Goal: Information Seeking & Learning: Find specific page/section

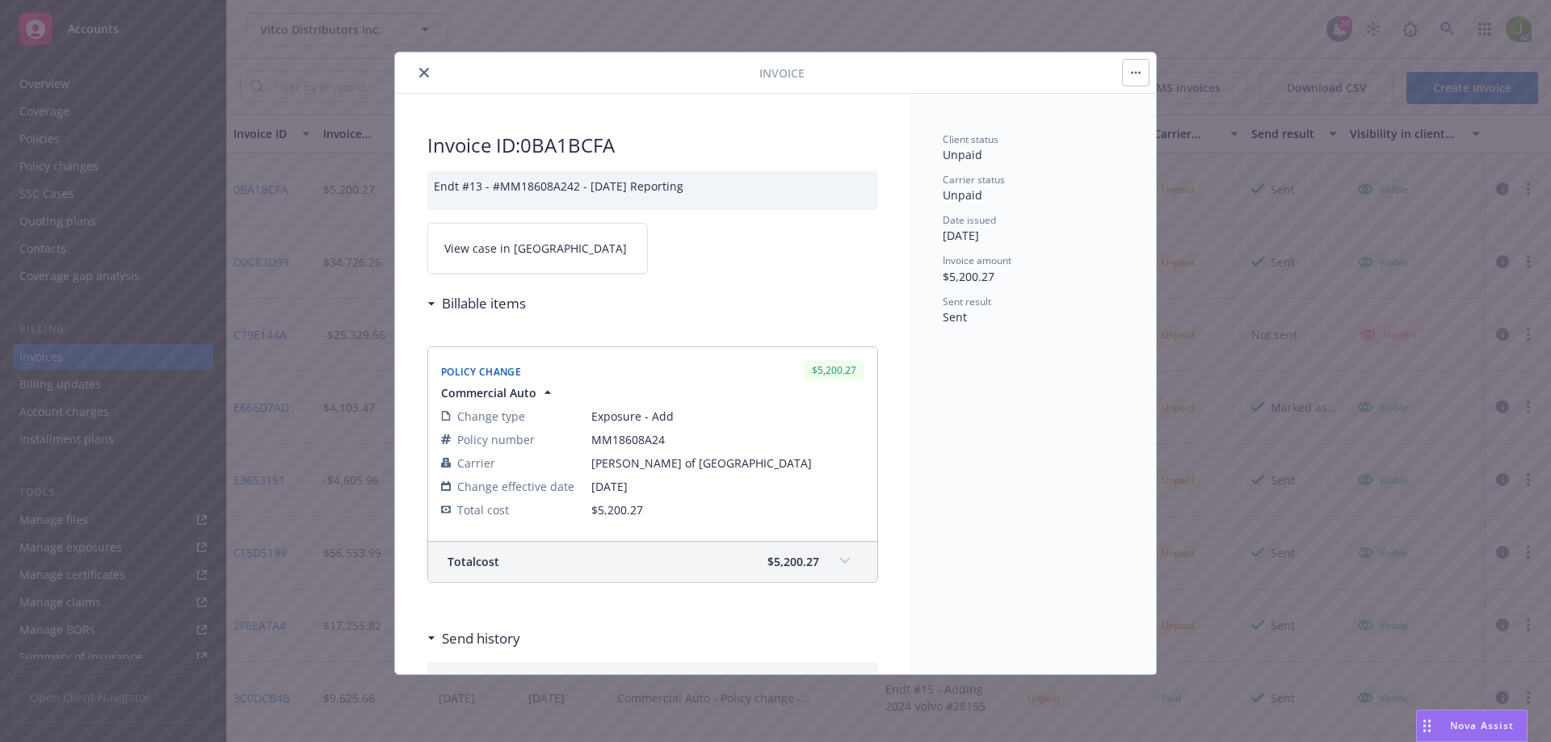
click at [419, 75] on icon "close" at bounding box center [424, 73] width 10 height 10
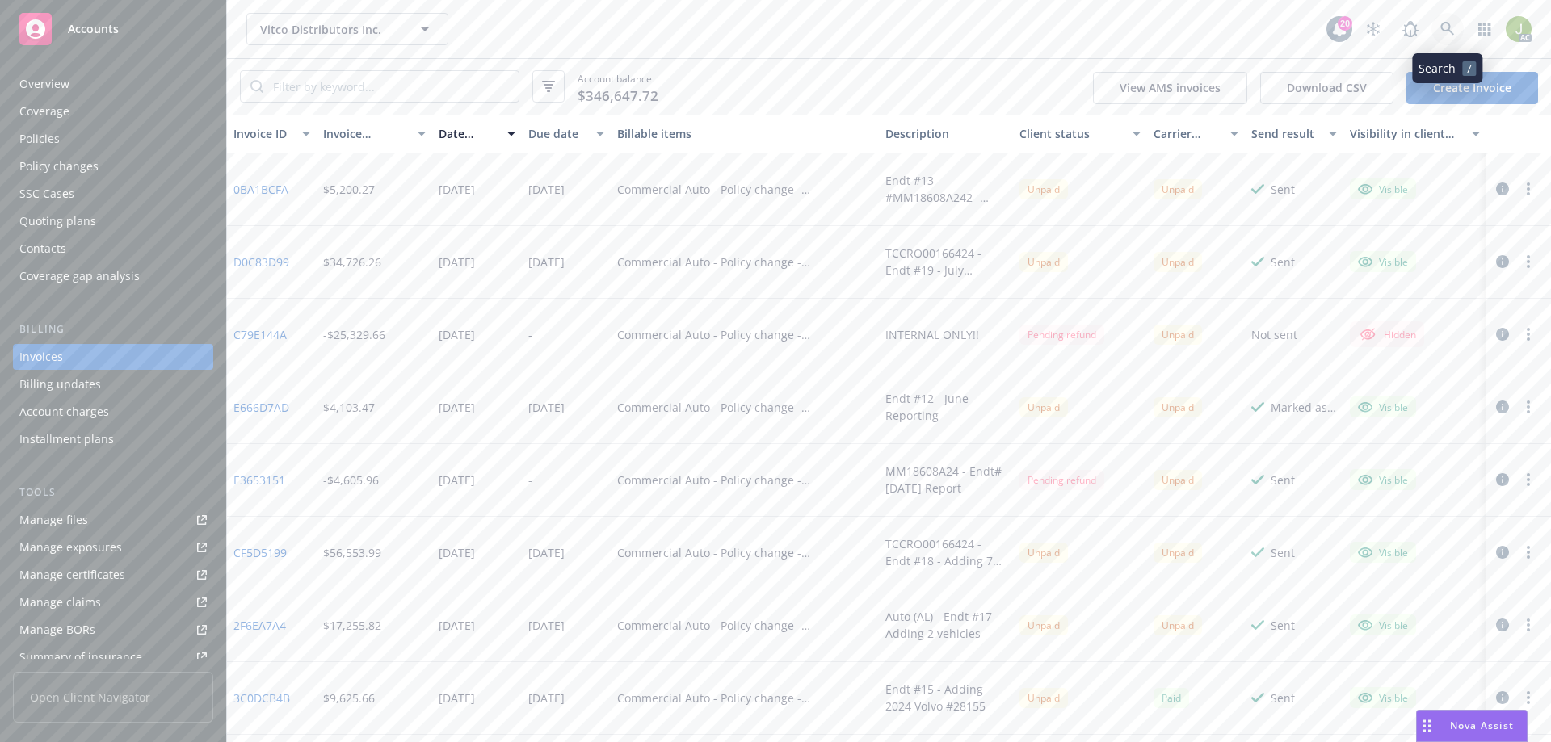
click at [1459, 32] on link at bounding box center [1448, 29] width 32 height 32
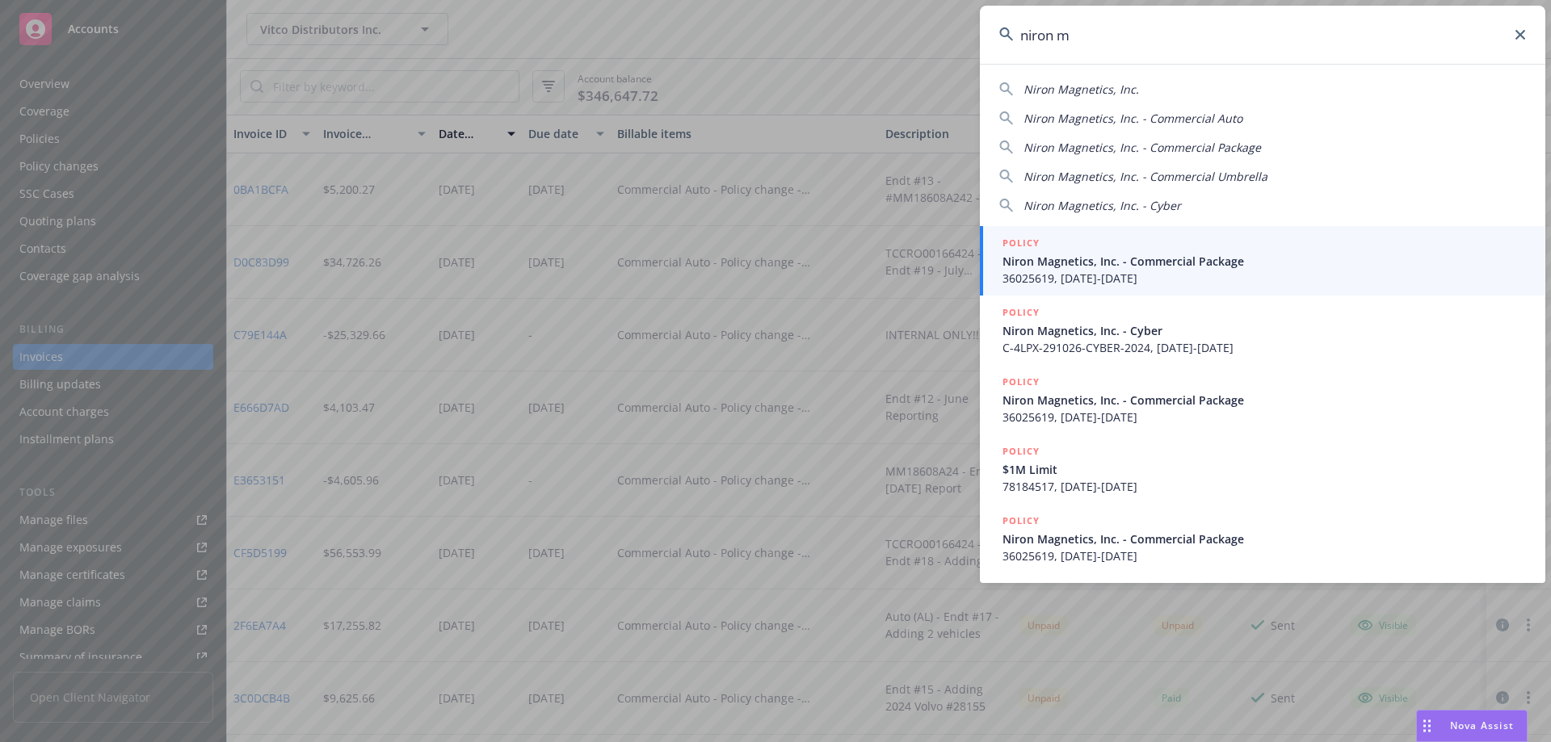
type input "niron m"
click at [1015, 256] on span "Niron Magnetics, Inc. - Commercial Package" at bounding box center [1264, 261] width 523 height 17
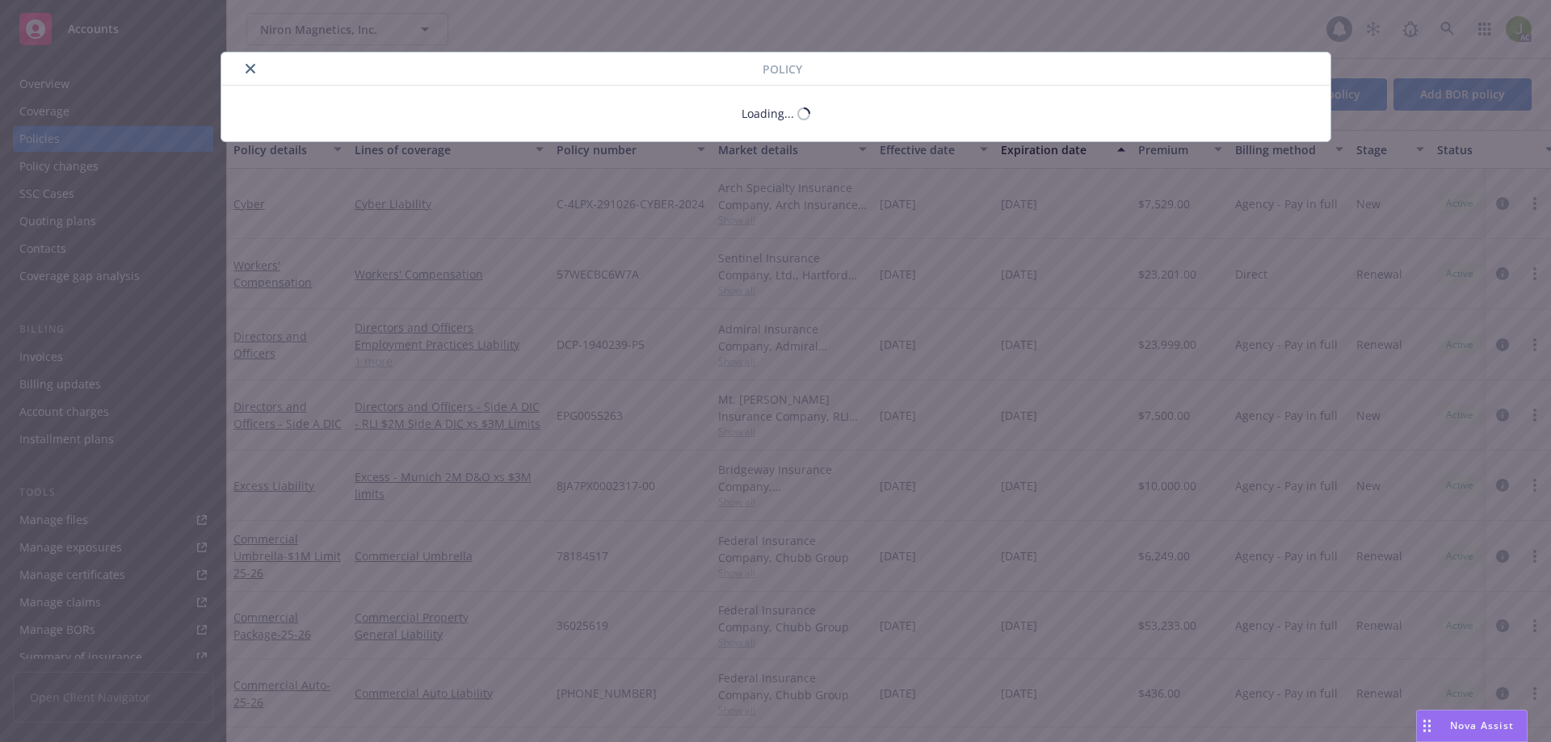
click at [140, 365] on div "Policy Loading..." at bounding box center [775, 371] width 1551 height 742
click at [252, 72] on icon "close" at bounding box center [251, 69] width 10 height 10
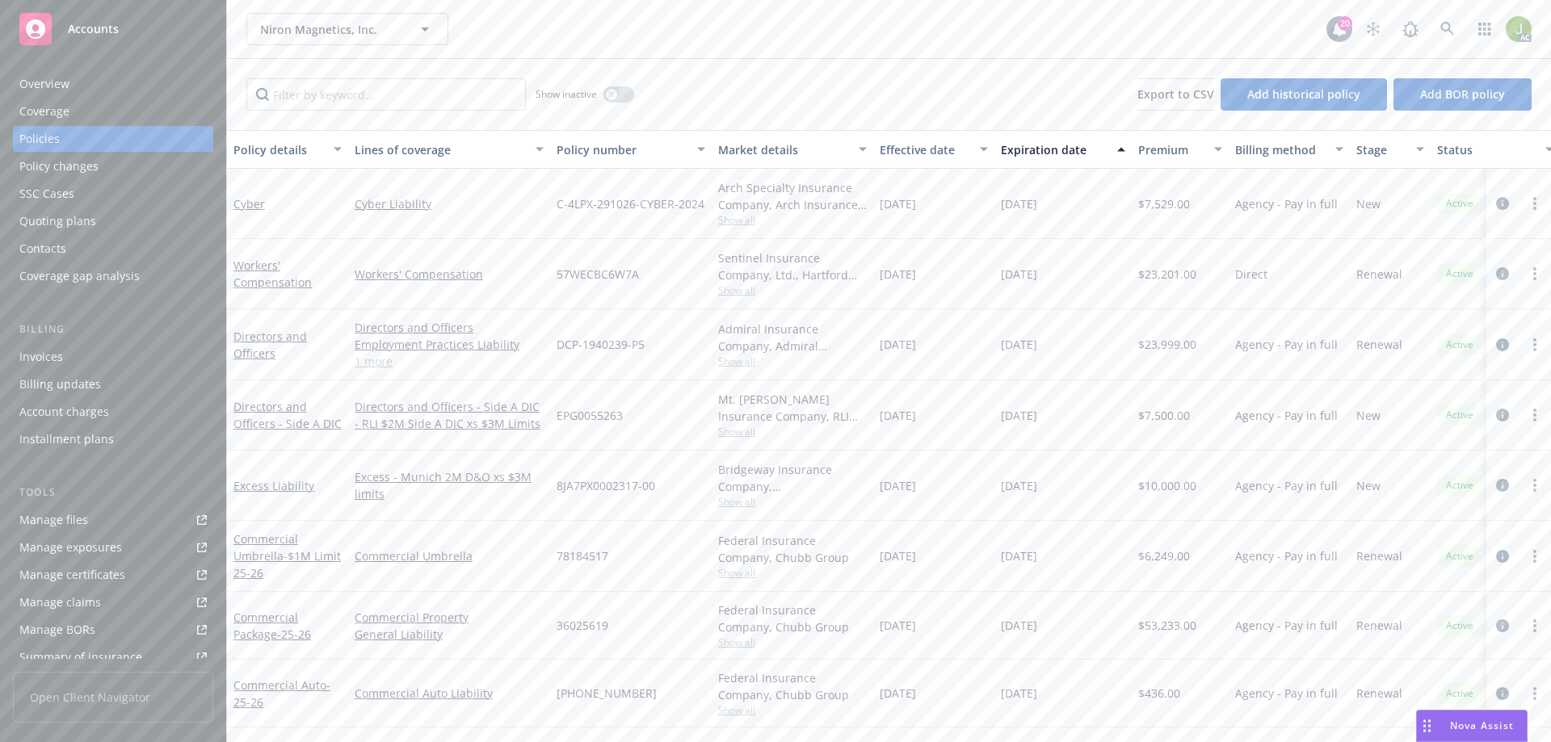
click at [100, 353] on div "Invoices" at bounding box center [112, 357] width 187 height 26
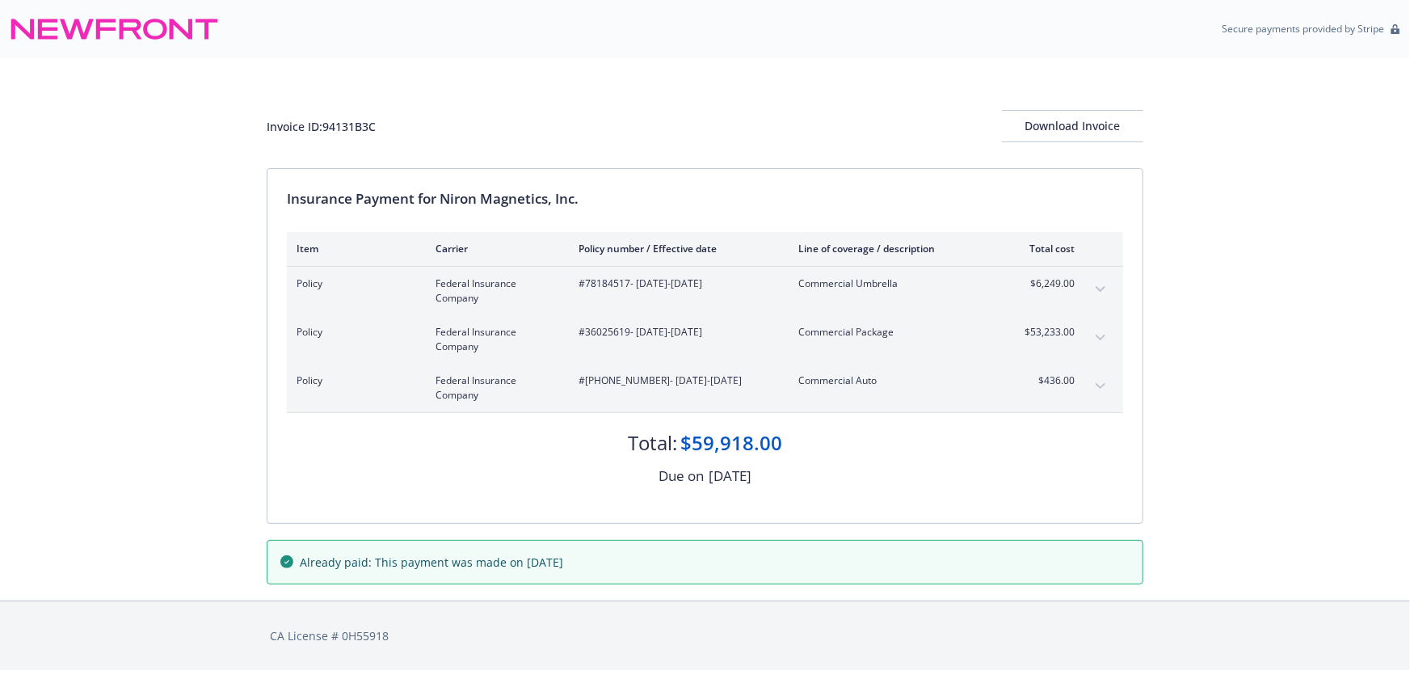
click at [1088, 333] on button "expand content" at bounding box center [1100, 338] width 26 height 26
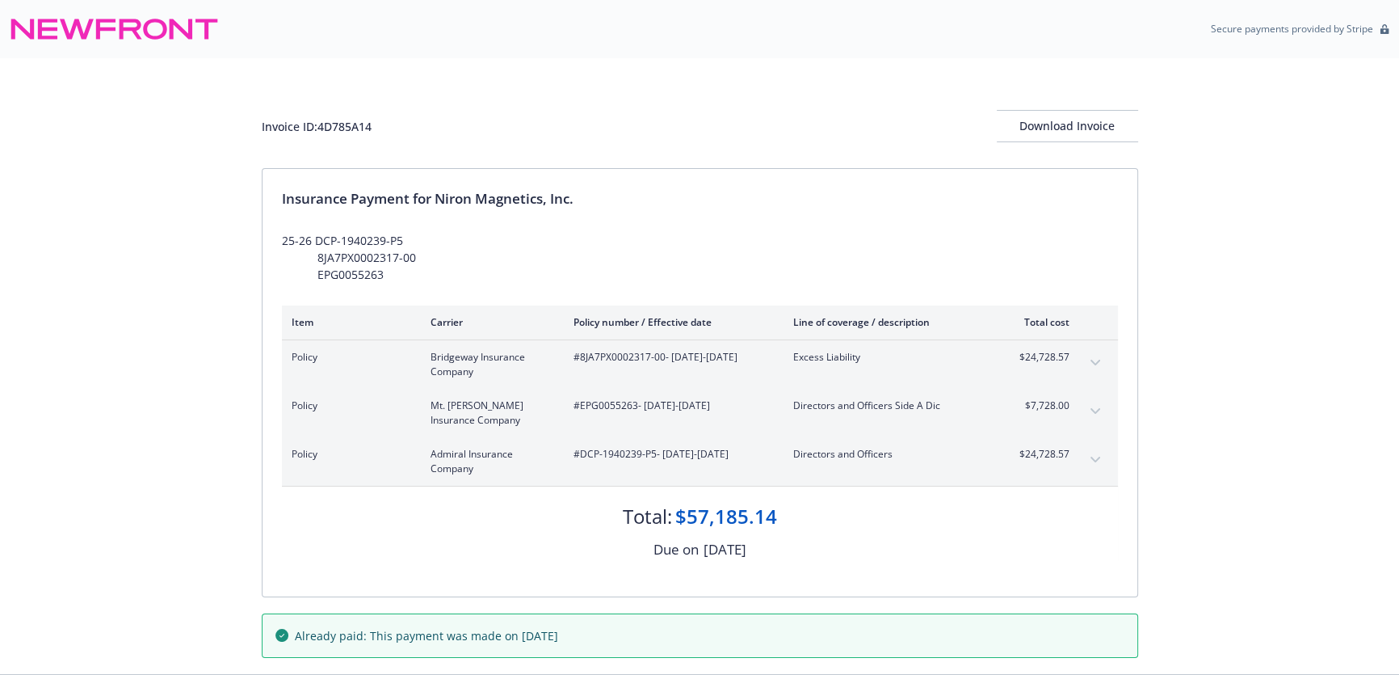
click at [1098, 359] on icon "expand content" at bounding box center [1095, 362] width 10 height 6
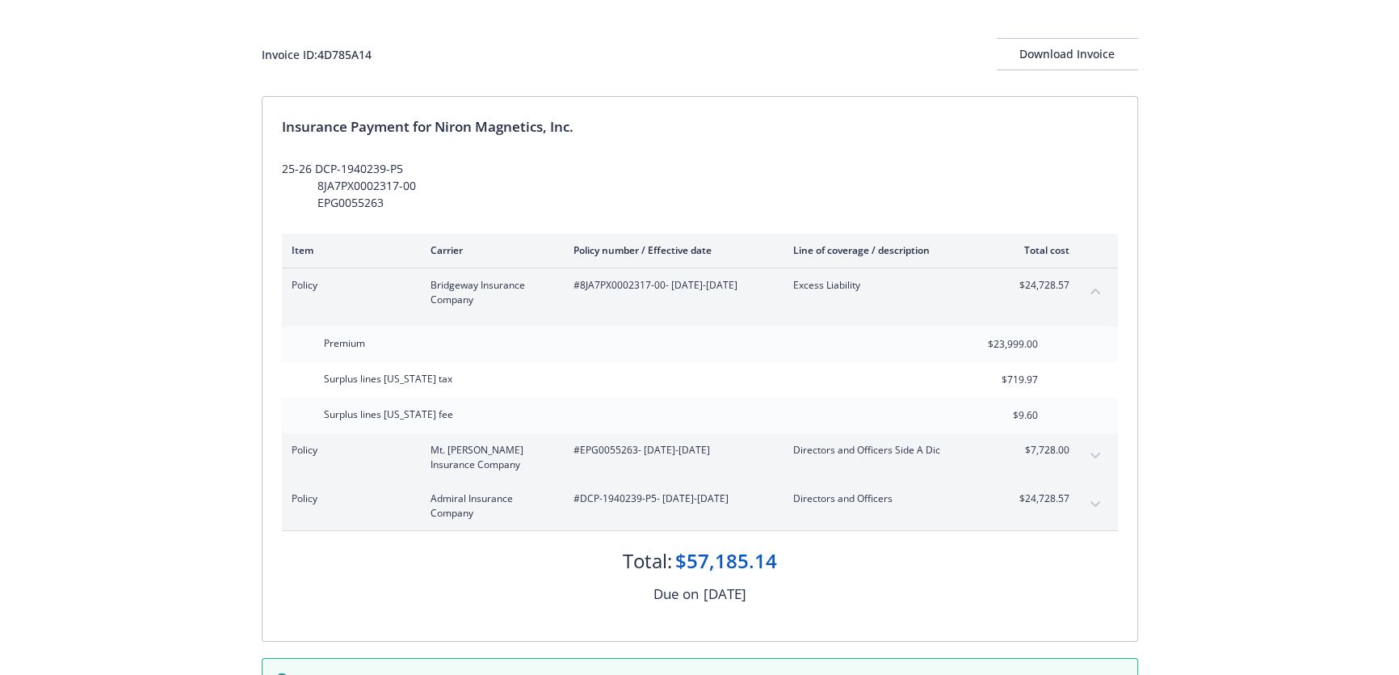
scroll to position [36, 0]
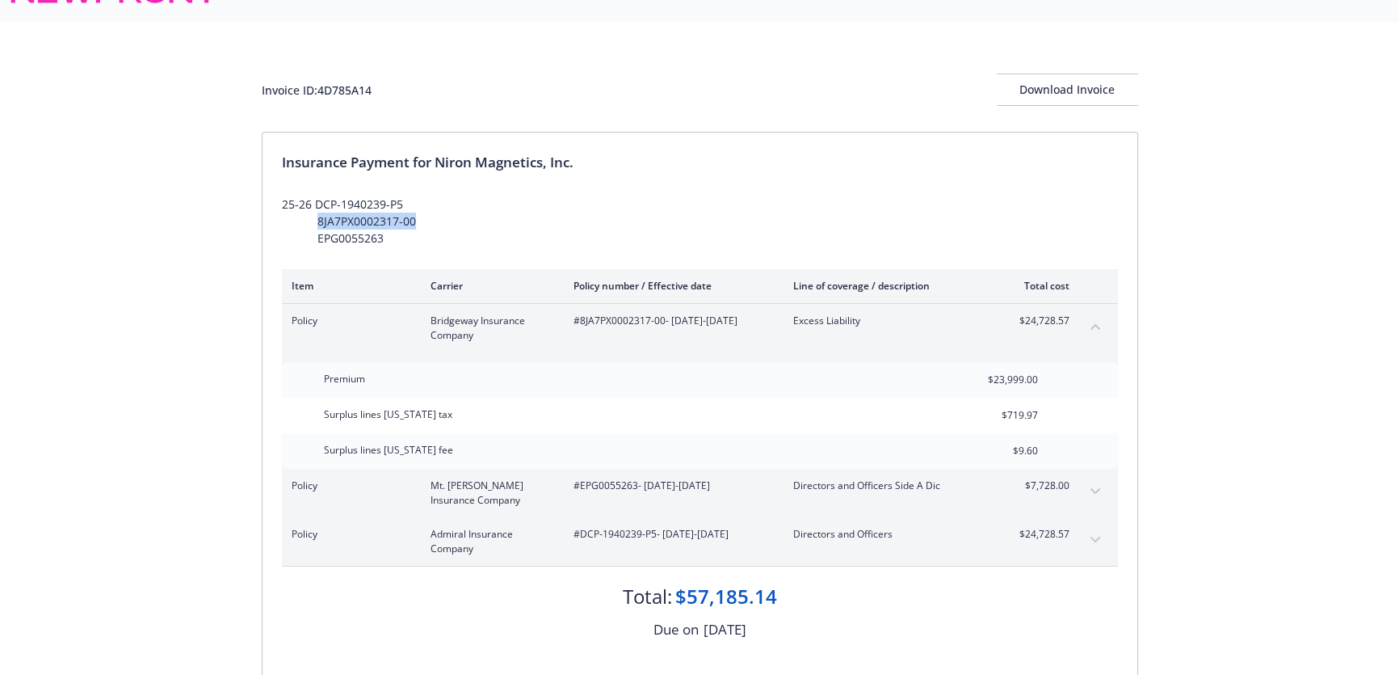
drag, startPoint x: 410, startPoint y: 217, endPoint x: 315, endPoint y: 218, distance: 95.3
click at [315, 218] on div "25-26 DCP-1940239-P5 8JA7PX0002317-00 EPG0055263" at bounding box center [700, 221] width 836 height 51
